Goal: Information Seeking & Learning: Learn about a topic

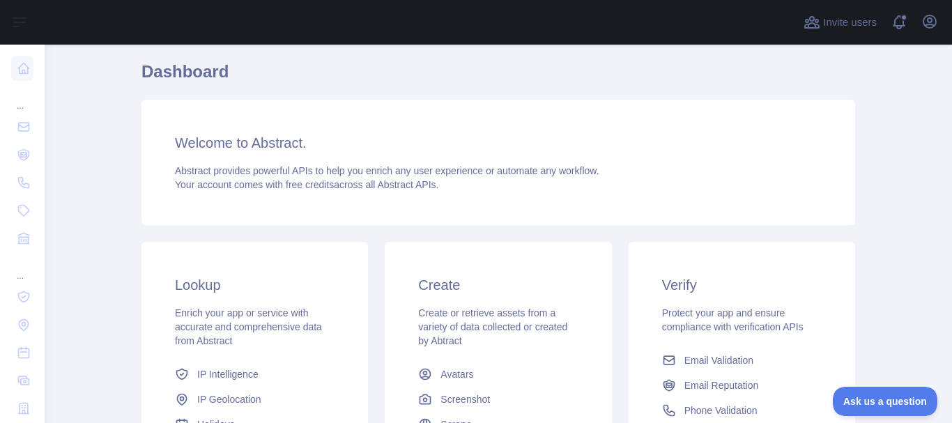
scroll to position [70, 0]
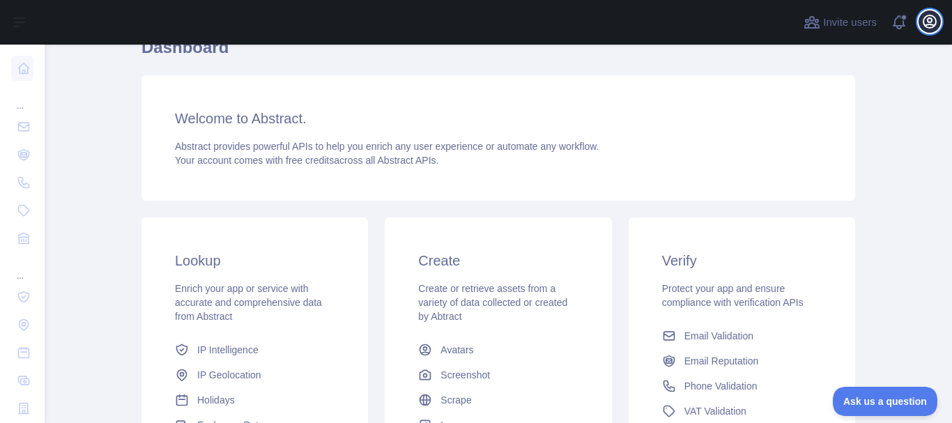
click at [931, 20] on icon "button" at bounding box center [930, 21] width 17 height 17
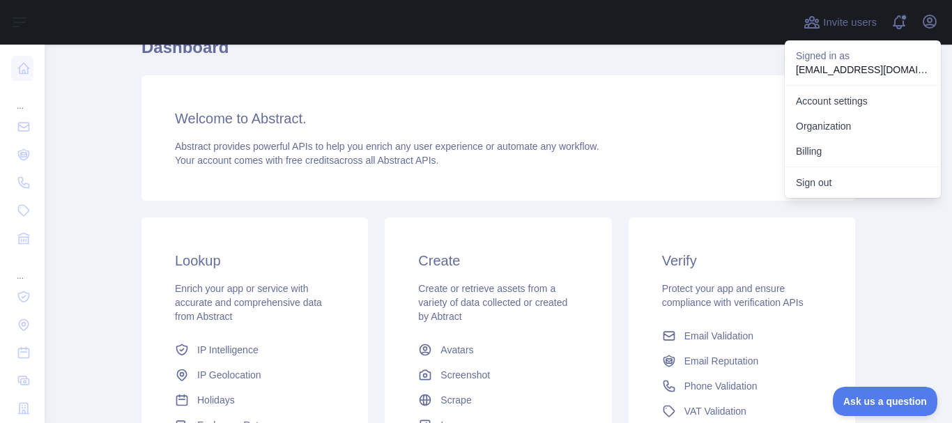
click at [719, 65] on h1 "Dashboard" at bounding box center [499, 52] width 714 height 33
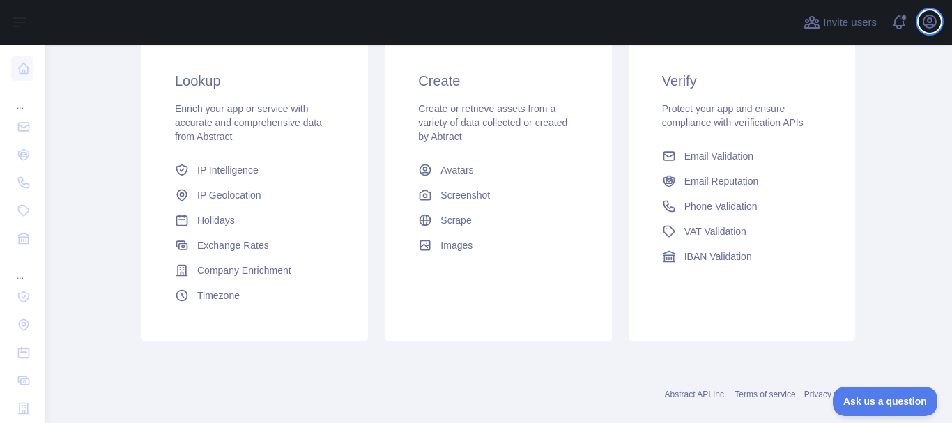
scroll to position [271, 0]
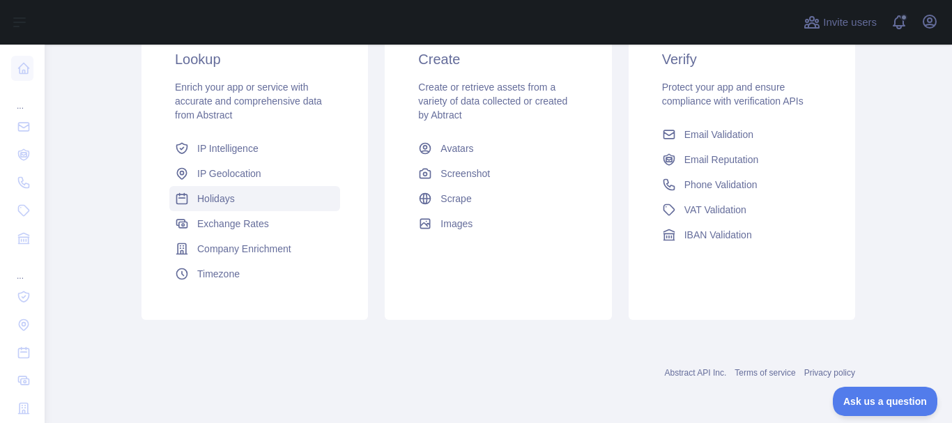
click at [224, 201] on span "Holidays" at bounding box center [216, 199] width 38 height 14
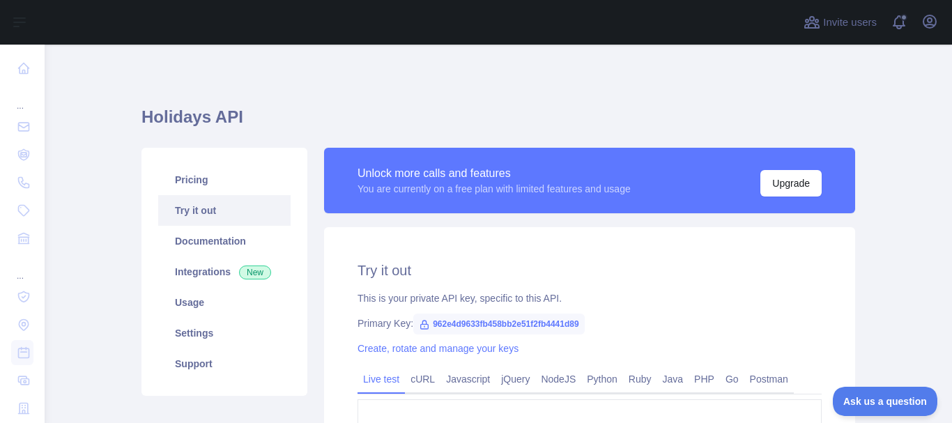
scroll to position [139, 0]
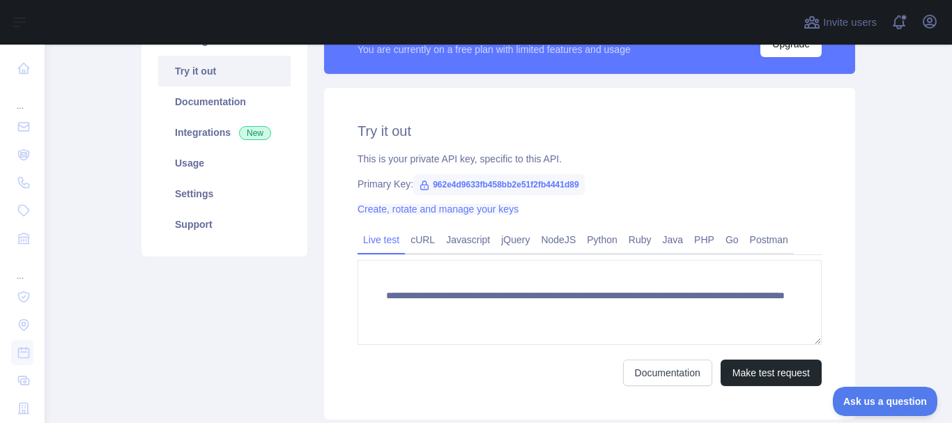
click at [438, 208] on link "Create, rotate and manage your keys" at bounding box center [438, 209] width 161 height 11
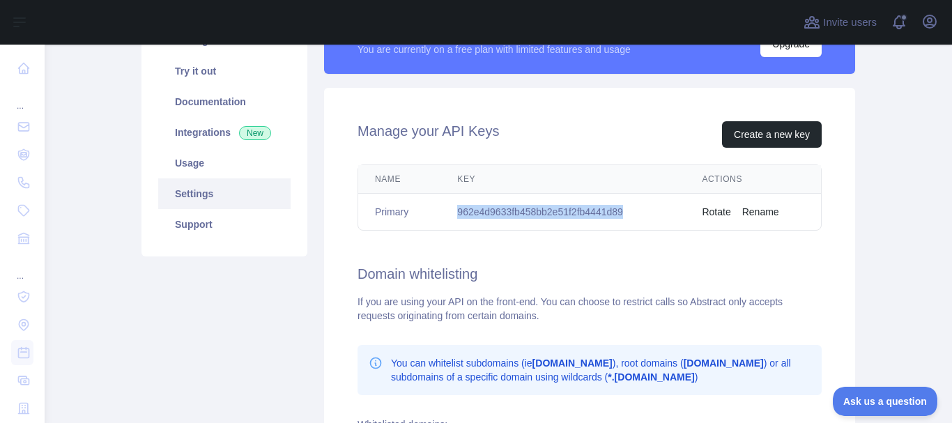
drag, startPoint x: 454, startPoint y: 213, endPoint x: 627, endPoint y: 215, distance: 172.9
click at [627, 215] on td "962e4d9633fb458bb2e51f2fb4441d89" at bounding box center [563, 212] width 245 height 37
copy td "962e4d9633fb458bb2e51f2fb4441d89"
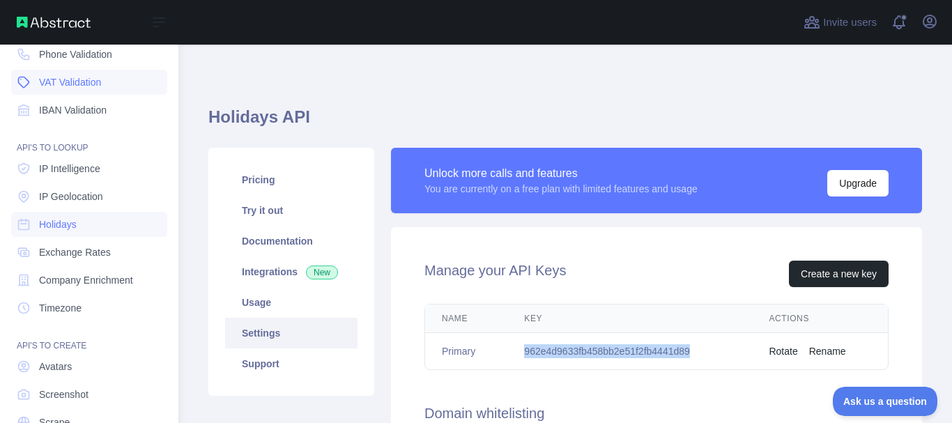
scroll to position [139, 0]
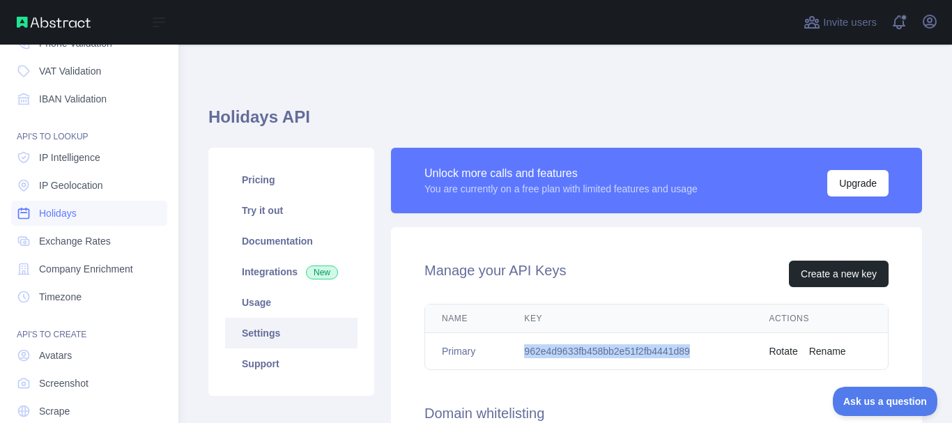
click at [63, 215] on span "Holidays" at bounding box center [58, 213] width 38 height 14
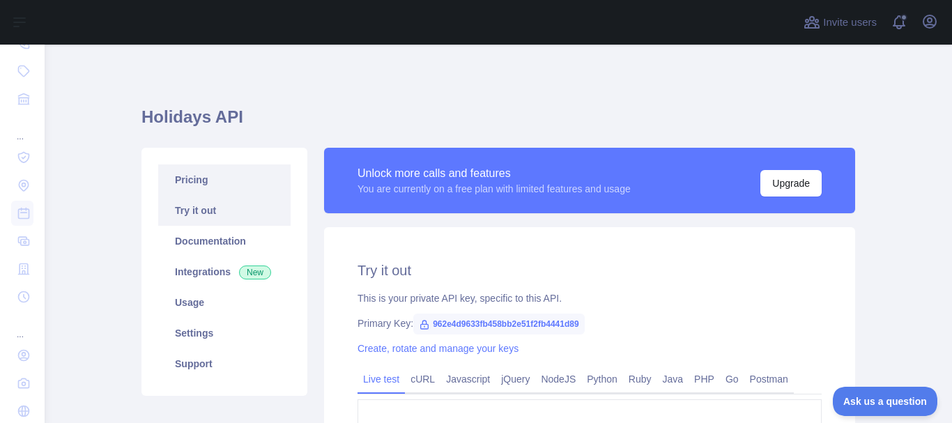
click at [192, 185] on link "Pricing" at bounding box center [224, 180] width 132 height 31
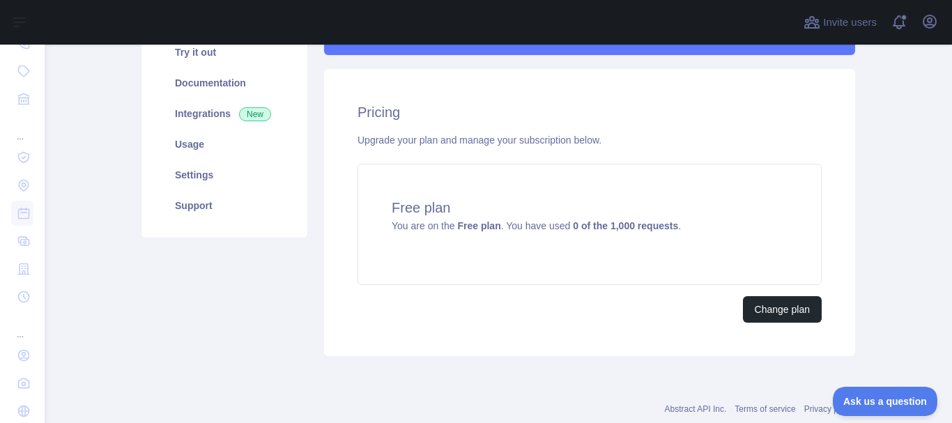
scroll to position [125, 0]
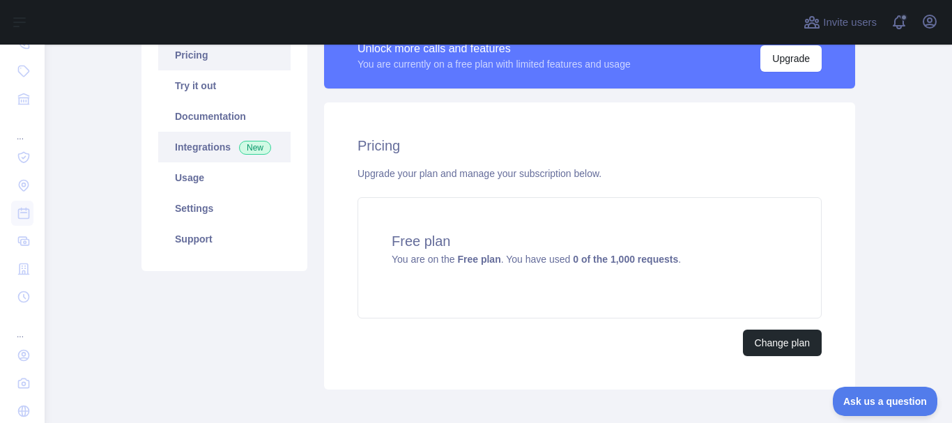
click at [204, 151] on link "Integrations New" at bounding box center [224, 147] width 132 height 31
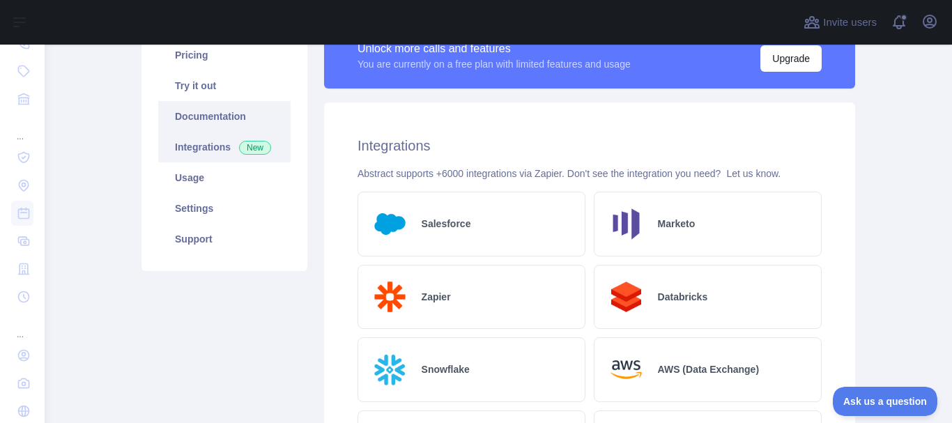
click at [201, 117] on link "Documentation" at bounding box center [224, 116] width 132 height 31
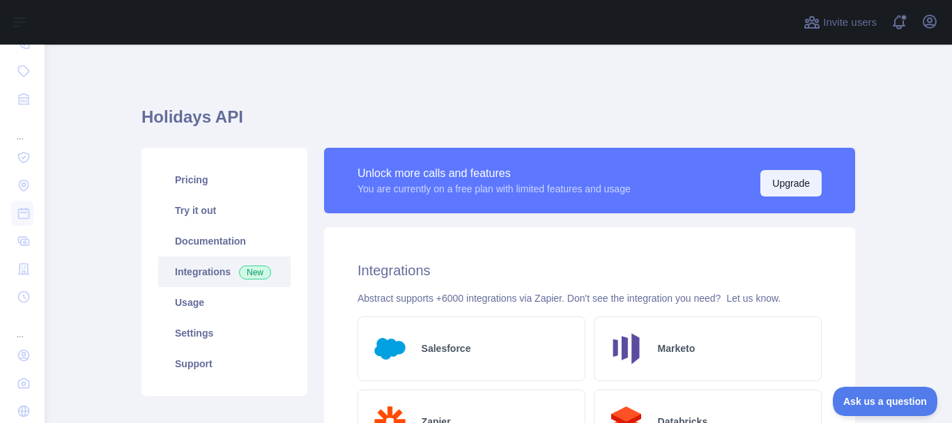
click at [778, 191] on button "Upgrade" at bounding box center [790, 183] width 61 height 26
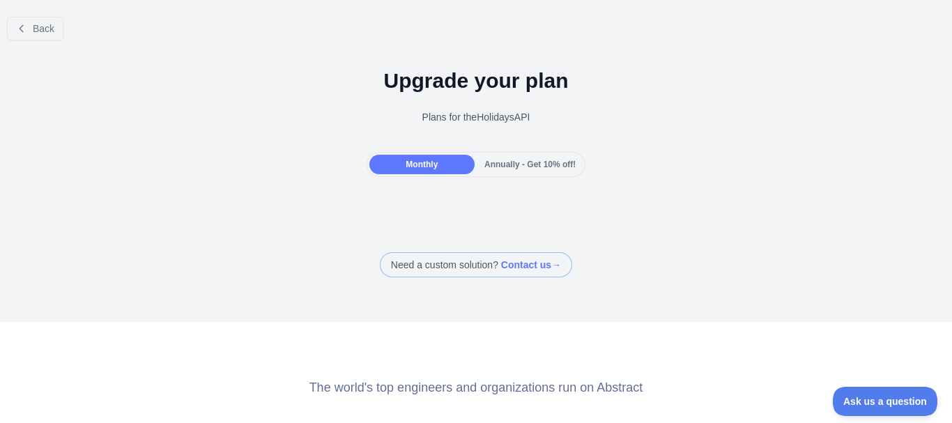
click at [493, 164] on span "Annually - Get 10% off!" at bounding box center [529, 165] width 91 height 10
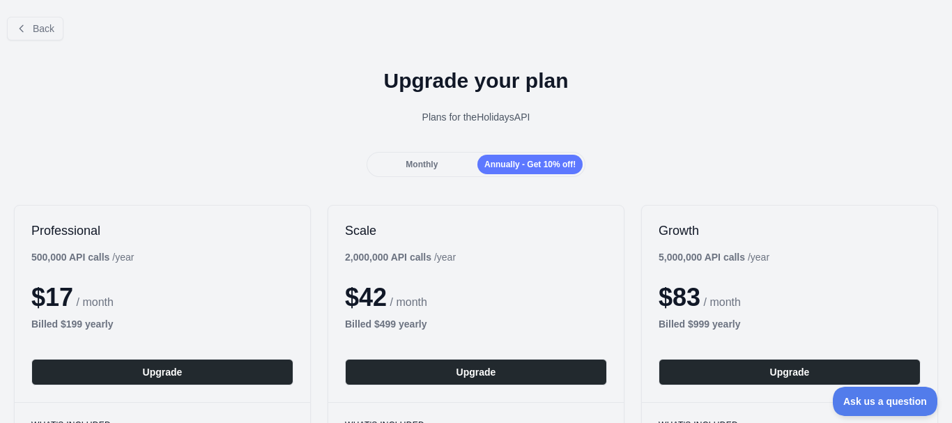
click at [433, 167] on span "Monthly" at bounding box center [422, 165] width 32 height 10
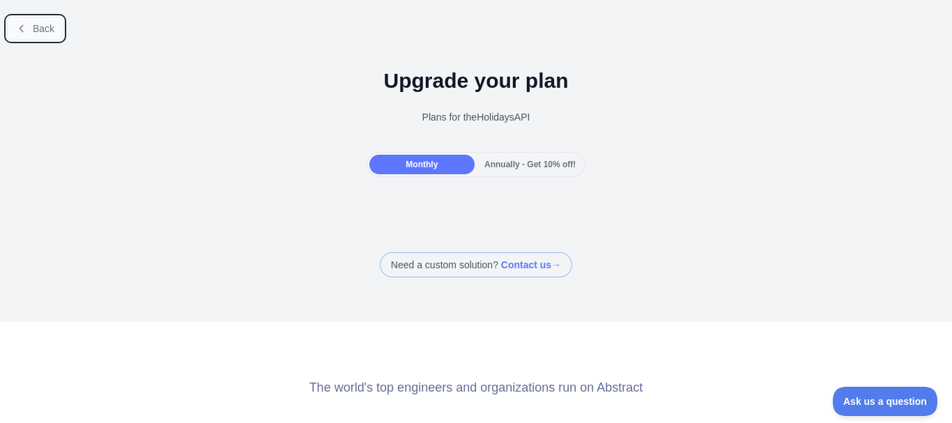
click at [38, 28] on span "Back" at bounding box center [44, 28] width 22 height 11
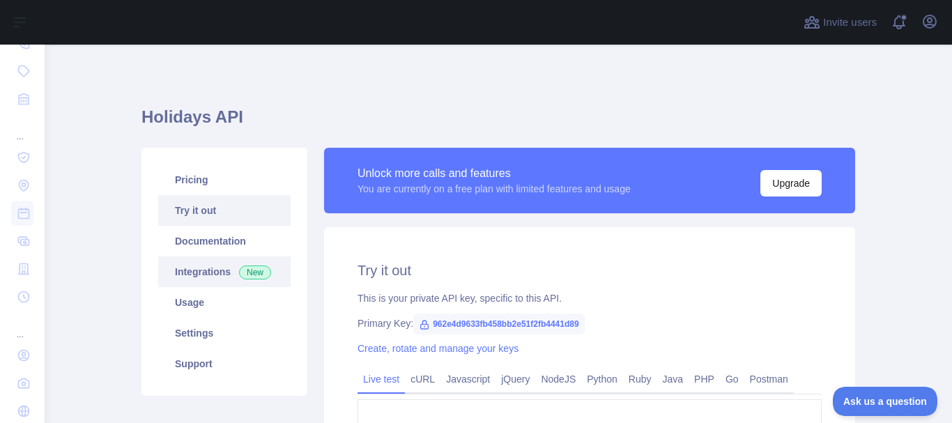
scroll to position [139, 0]
